Goal: Complete application form

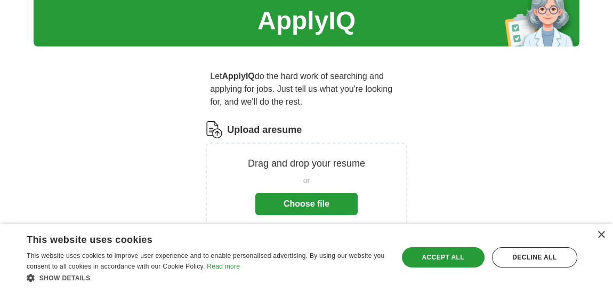
scroll to position [53, 0]
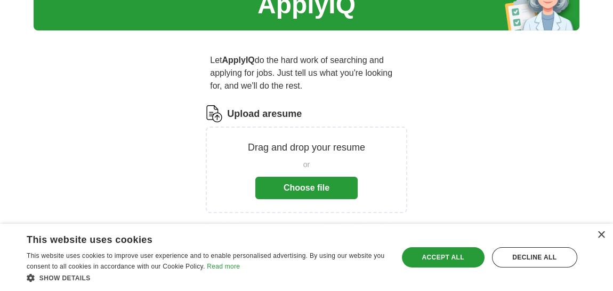
click at [316, 110] on div "Upload a resume" at bounding box center [306, 113] width 201 height 17
click at [252, 147] on p "Drag and drop your resume" at bounding box center [306, 147] width 117 height 14
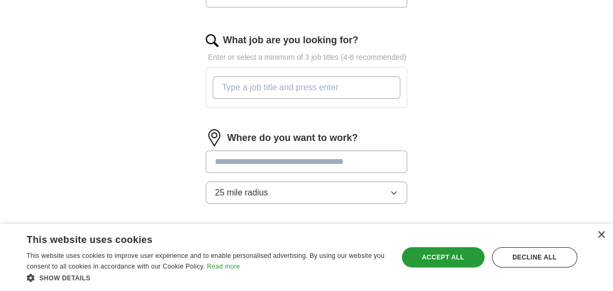
scroll to position [512, 0]
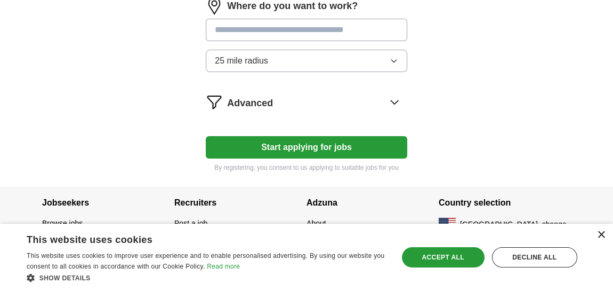
click at [600, 232] on div "×" at bounding box center [601, 235] width 8 height 8
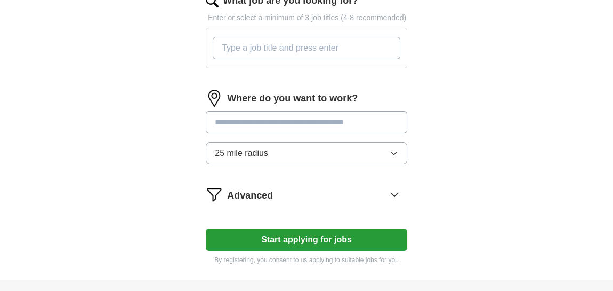
scroll to position [405, 0]
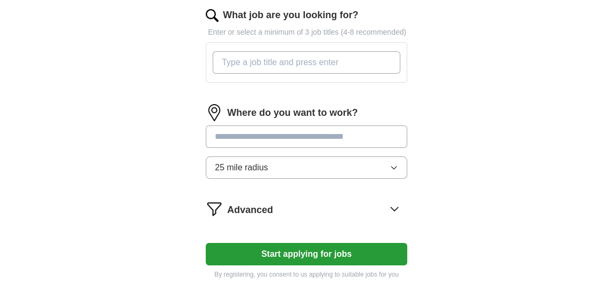
click at [272, 133] on input "text" at bounding box center [306, 136] width 201 height 22
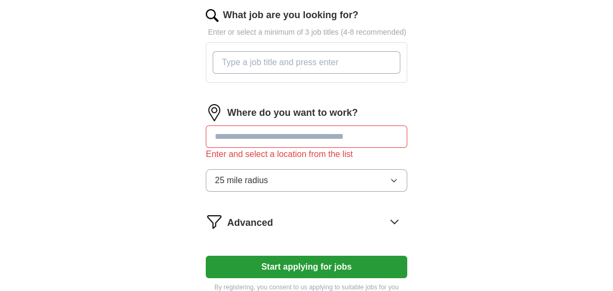
click at [265, 55] on input "What job are you looking for?" at bounding box center [307, 62] width 188 height 22
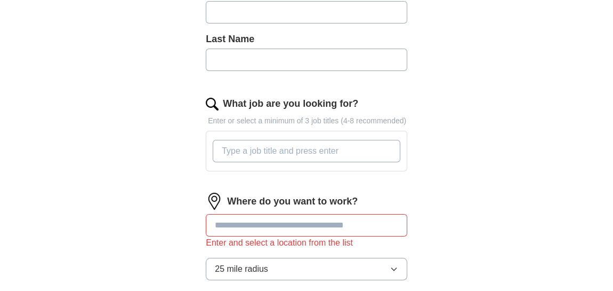
scroll to position [311, 0]
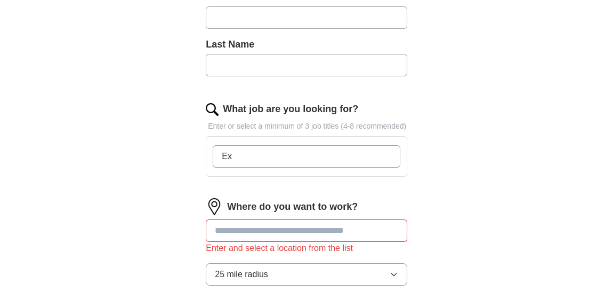
type input "E"
type input "S"
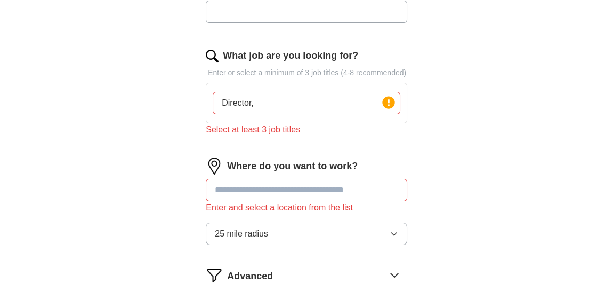
click at [397, 217] on div "Where do you want to work? Enter and select a location from the list 25 mile ra…" at bounding box center [306, 205] width 201 height 96
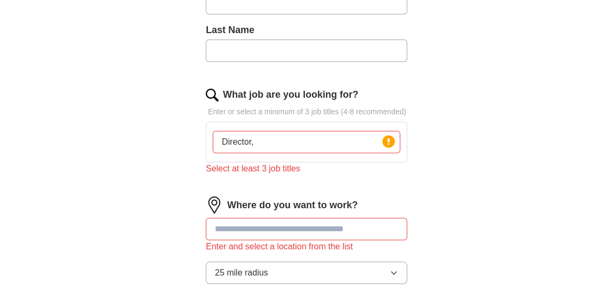
scroll to position [311, 0]
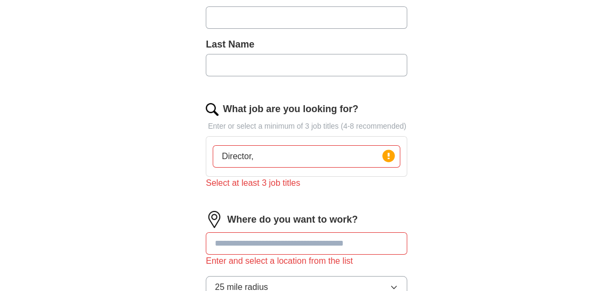
click at [281, 156] on input "Director," at bounding box center [307, 156] width 188 height 22
type input "Director, Supervisor, Manager"
click at [466, 181] on div "ApplyIQ Let ApplyIQ do the hard work of searching and applying for jobs. Just t…" at bounding box center [307, 67] width 546 height 692
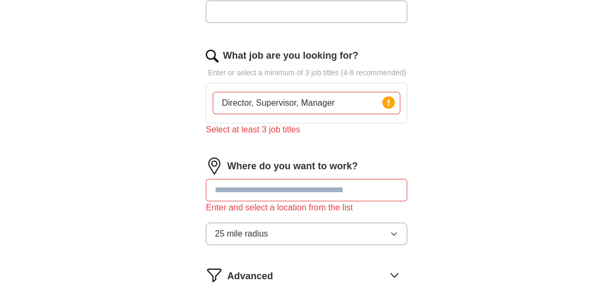
click at [279, 179] on input "text" at bounding box center [306, 190] width 201 height 22
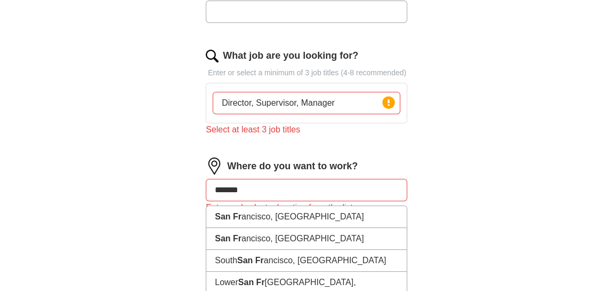
type input "********"
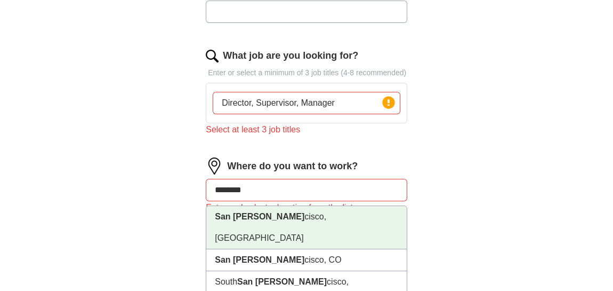
click at [266, 214] on li "San [PERSON_NAME] cisco, [GEOGRAPHIC_DATA]" at bounding box center [306, 227] width 200 height 43
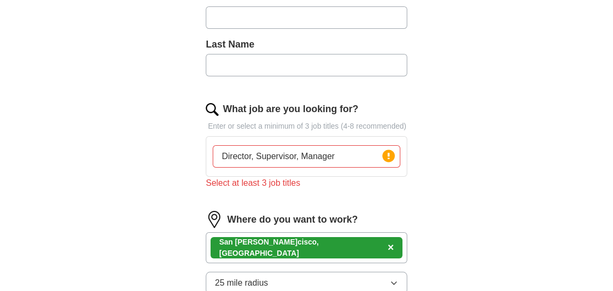
scroll to position [205, 0]
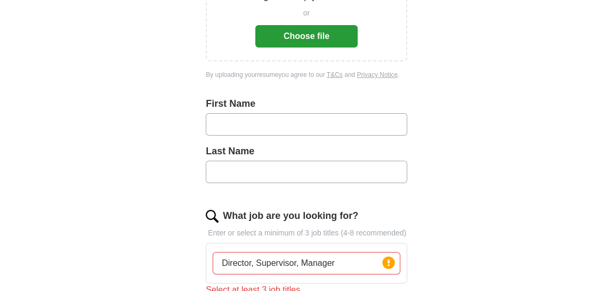
click at [249, 124] on input "text" at bounding box center [306, 124] width 201 height 22
type input "****"
type input "******"
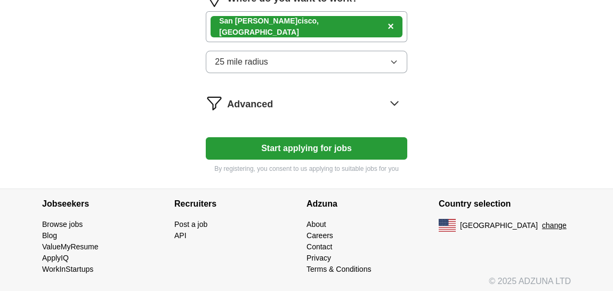
scroll to position [533, 0]
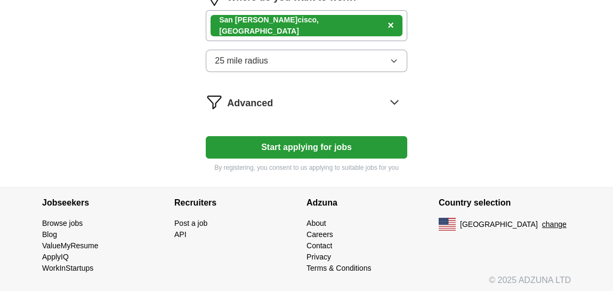
click at [304, 143] on button "Start applying for jobs" at bounding box center [306, 147] width 201 height 22
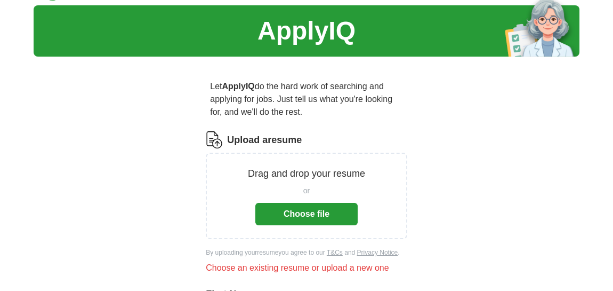
scroll to position [0, 0]
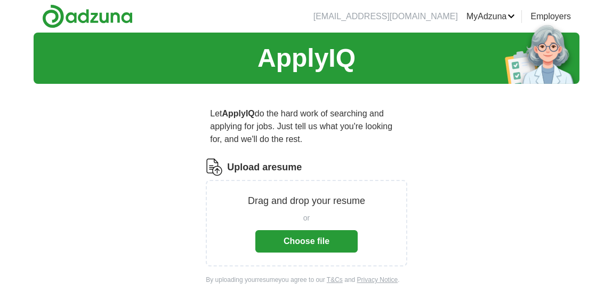
click at [302, 240] on button "Choose file" at bounding box center [306, 241] width 102 height 22
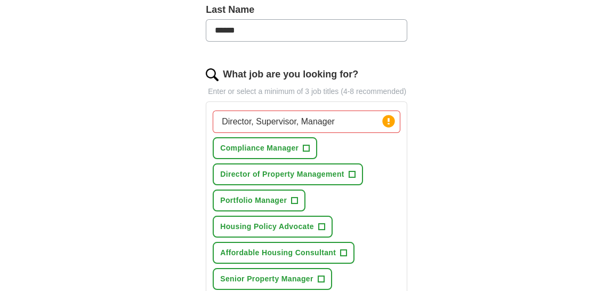
scroll to position [320, 0]
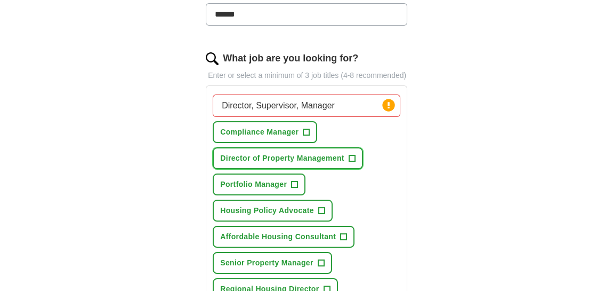
click at [248, 155] on span "Director of Property Management" at bounding box center [282, 157] width 124 height 11
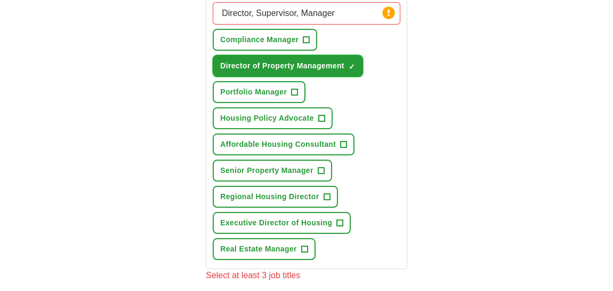
scroll to position [426, 0]
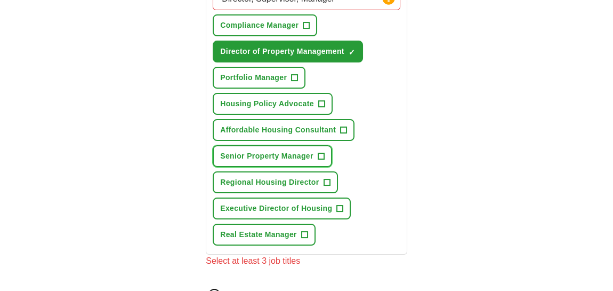
click at [257, 146] on button "Senior Property Manager +" at bounding box center [272, 156] width 119 height 22
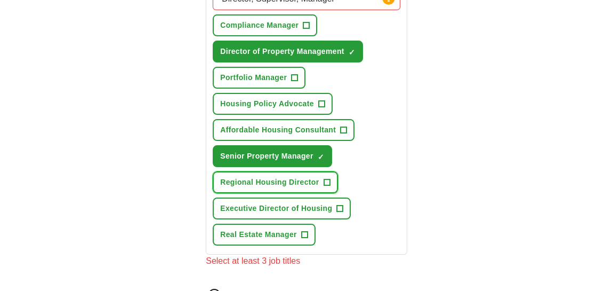
click at [276, 177] on span "Regional Housing Director" at bounding box center [269, 181] width 99 height 11
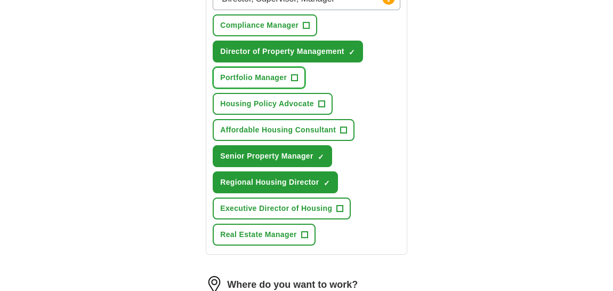
click at [234, 77] on span "Portfolio Manager" at bounding box center [253, 77] width 67 height 11
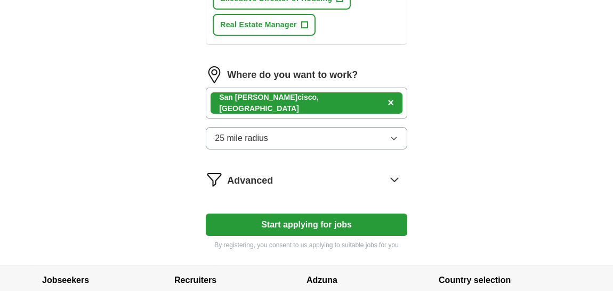
scroll to position [640, 0]
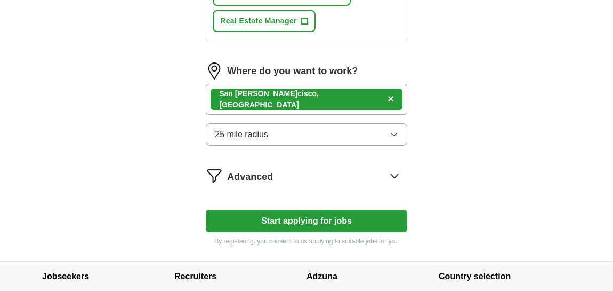
click at [294, 214] on button "Start applying for jobs" at bounding box center [306, 220] width 201 height 22
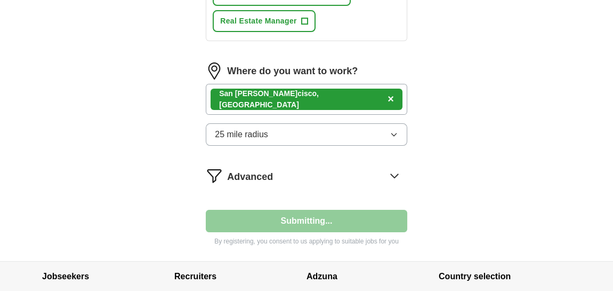
select select "**"
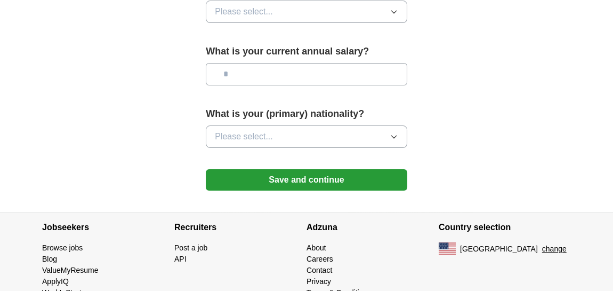
scroll to position [827, 0]
